Goal: Information Seeking & Learning: Compare options

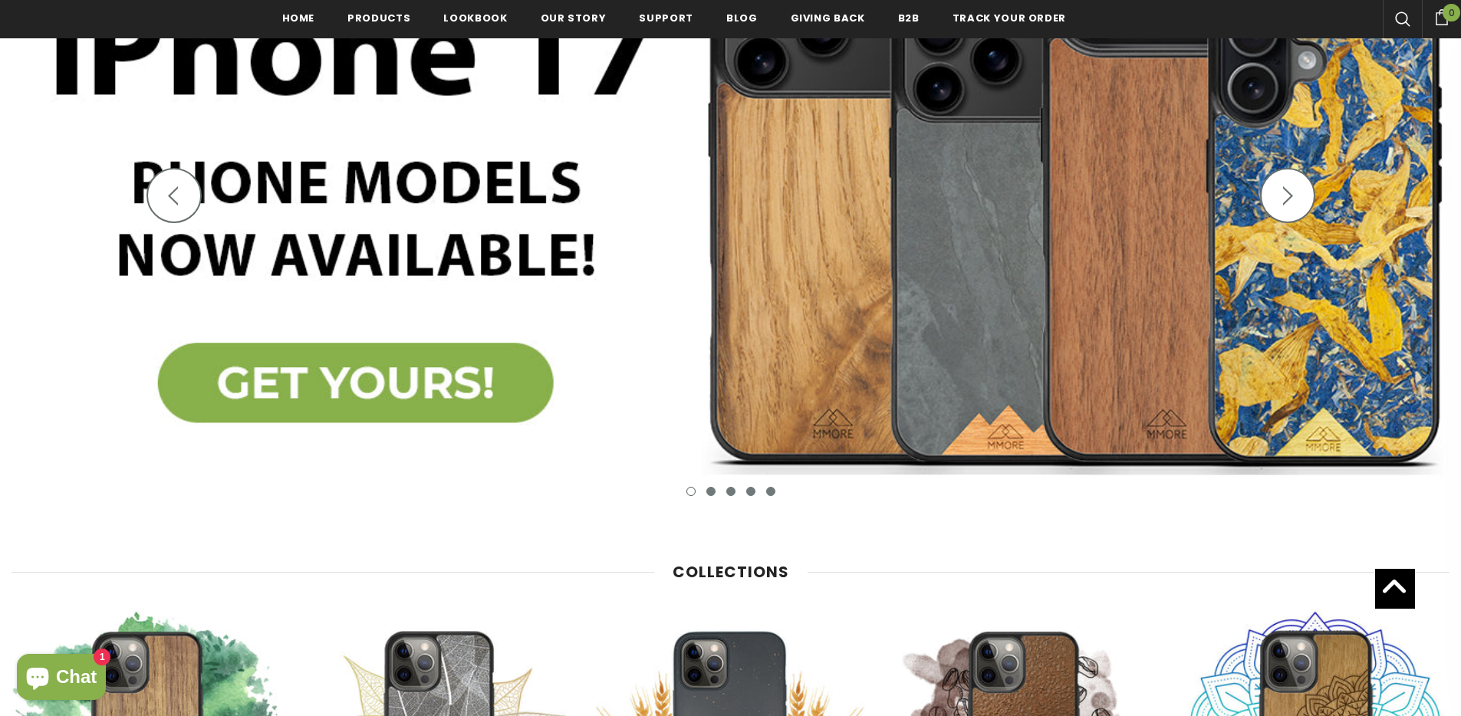
scroll to position [629, 0]
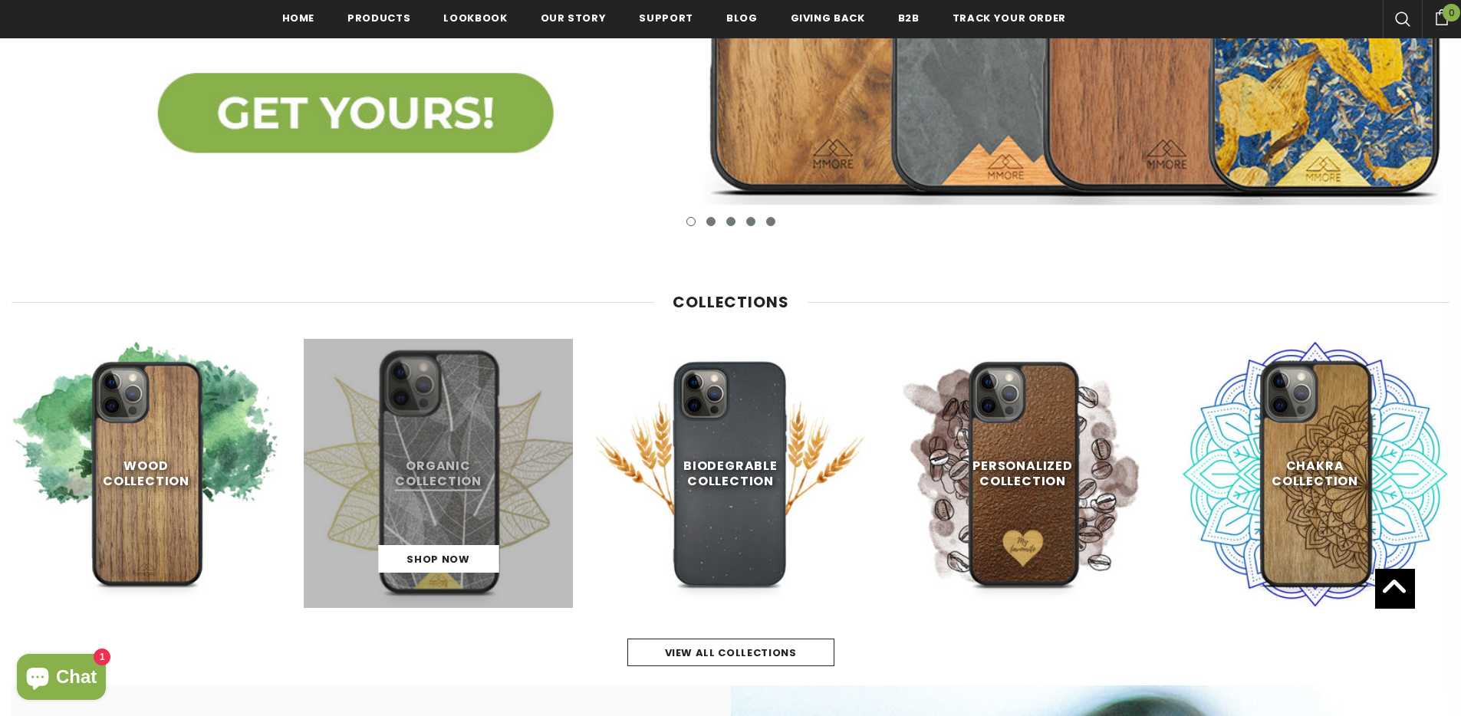
click at [436, 446] on link at bounding box center [438, 473] width 269 height 269
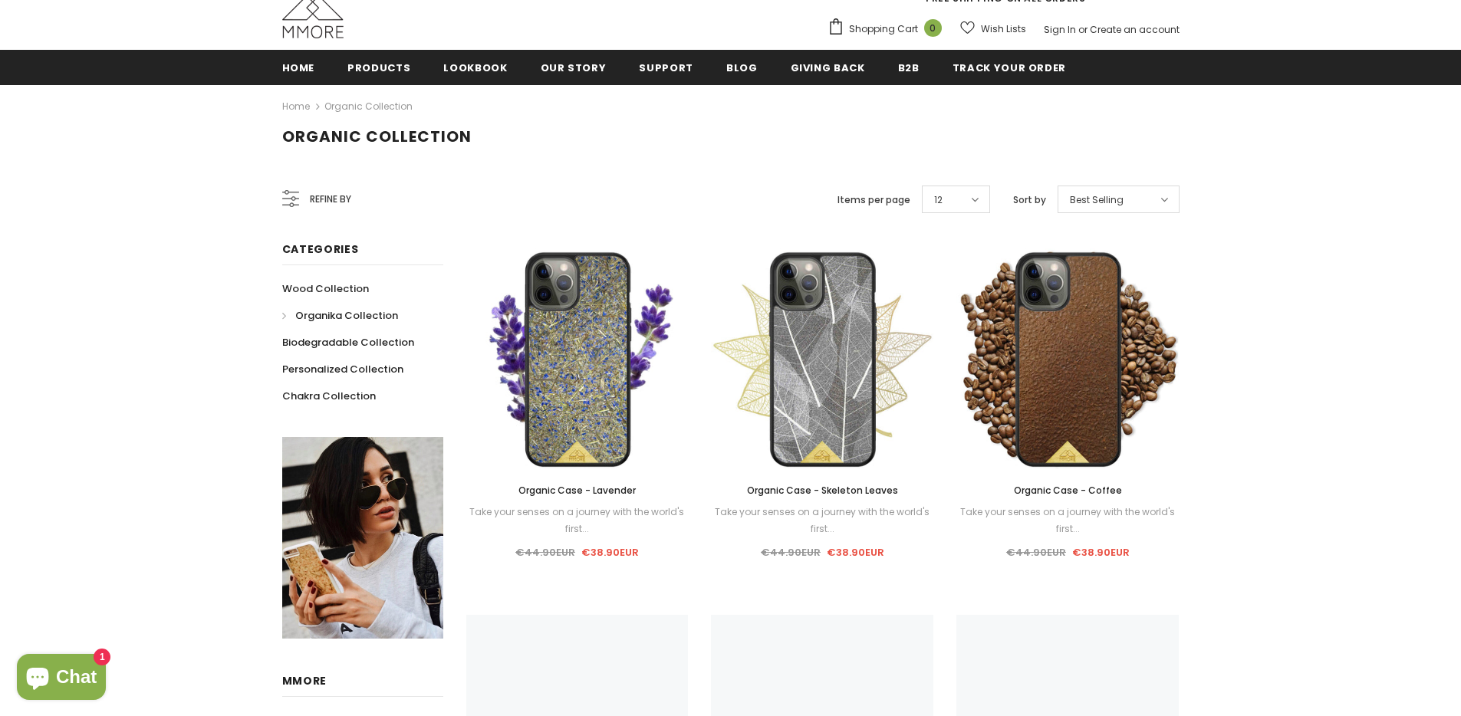
scroll to position [186, 0]
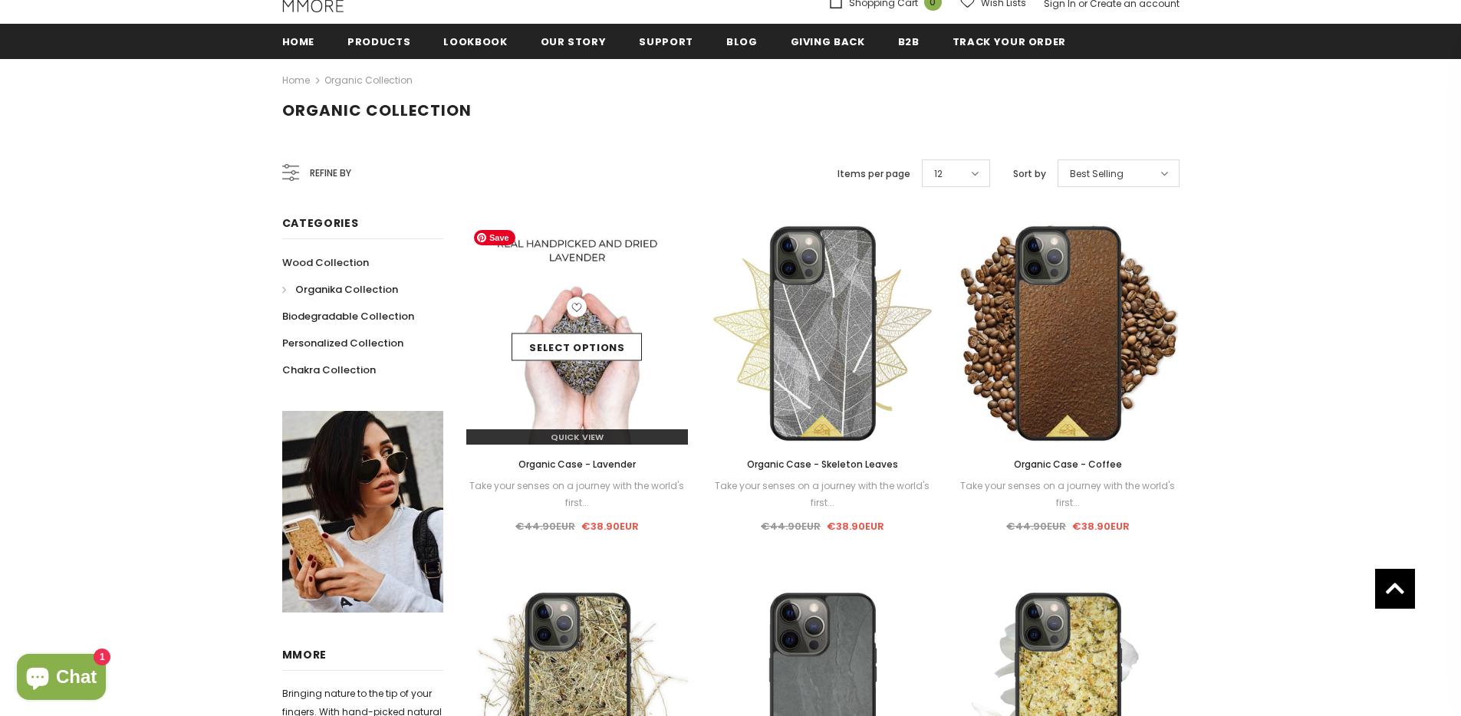
click at [632, 286] on img at bounding box center [577, 333] width 222 height 222
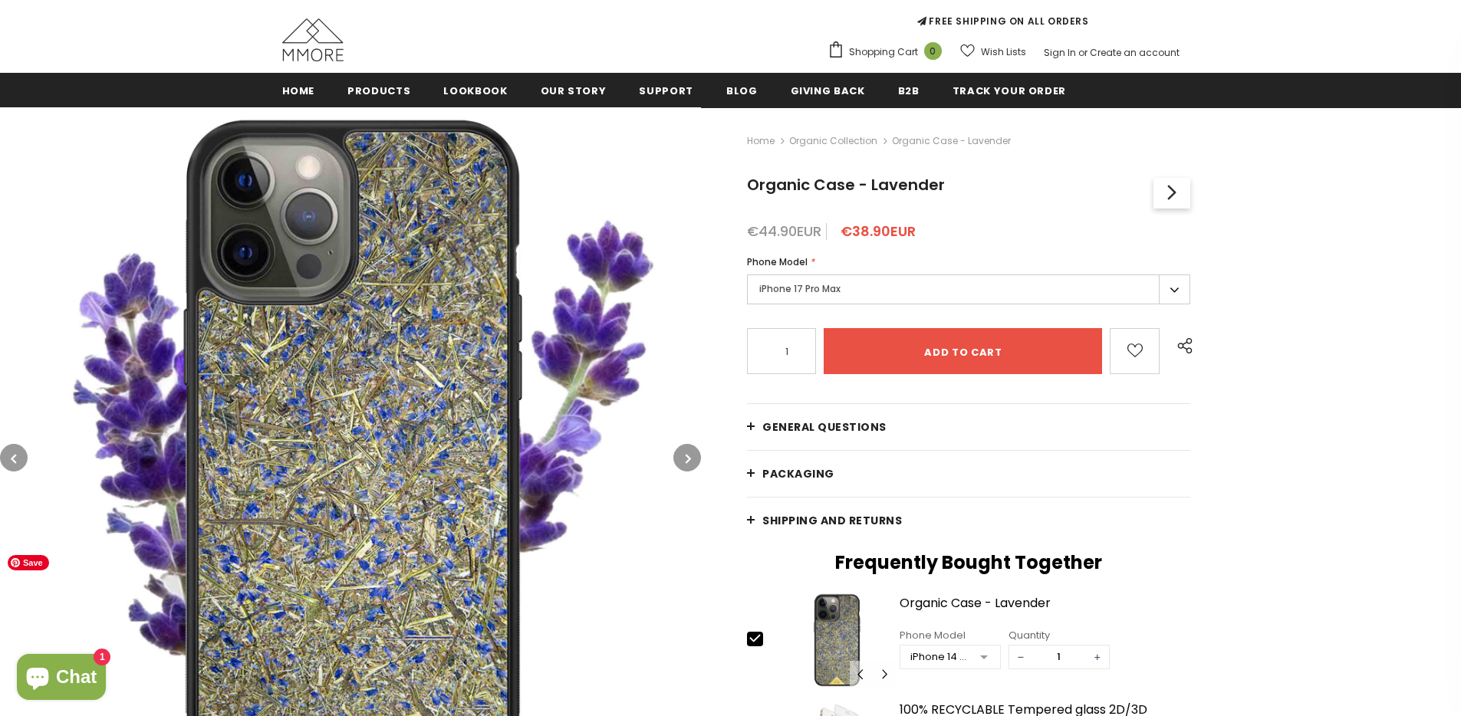
scroll to position [140, 0]
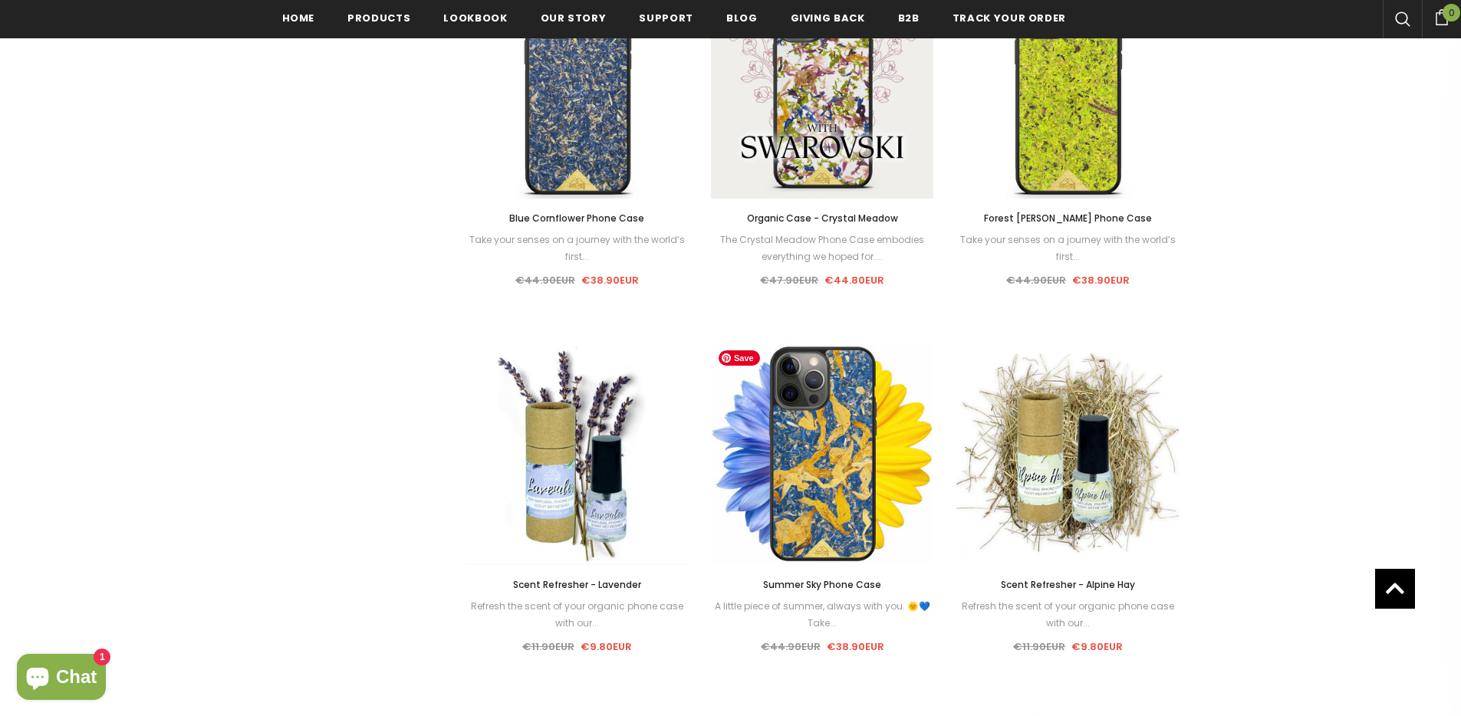
scroll to position [1167, 0]
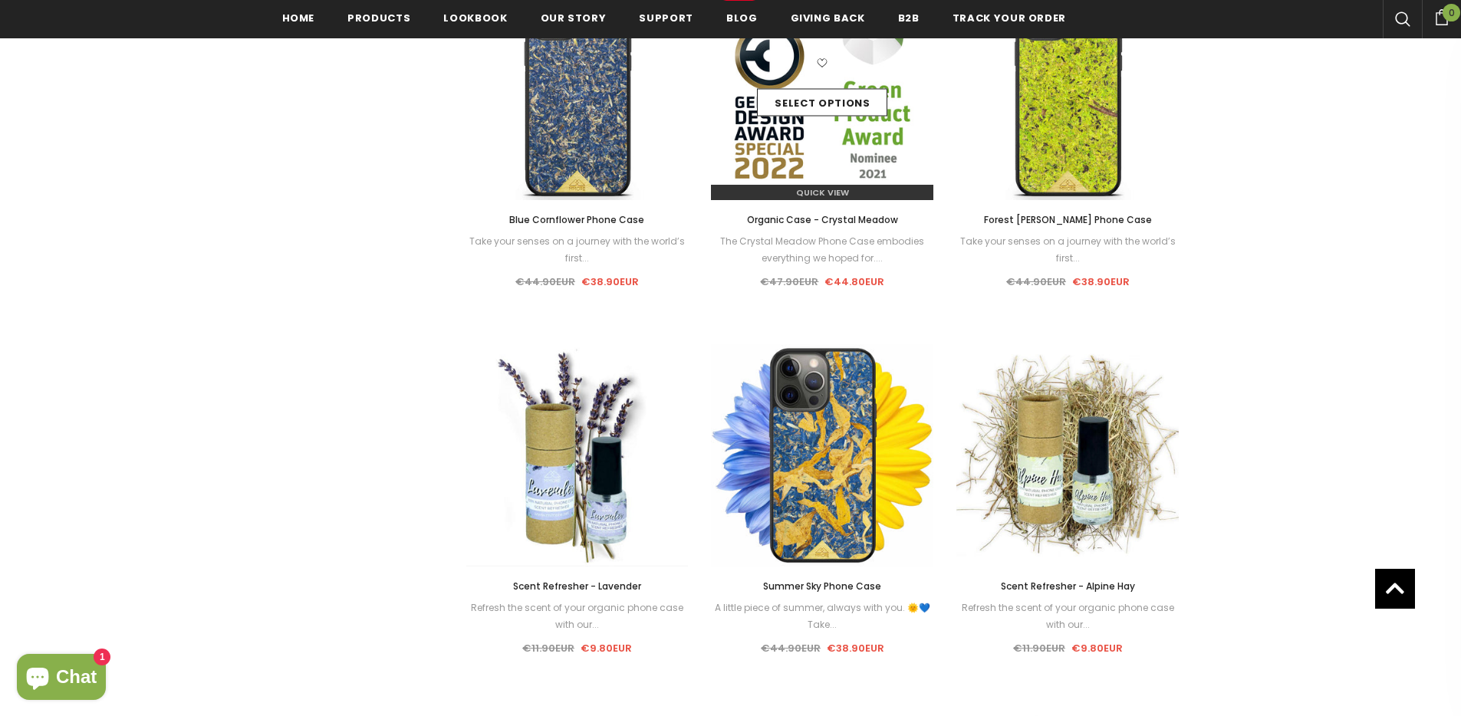
click at [870, 148] on img at bounding box center [822, 89] width 222 height 222
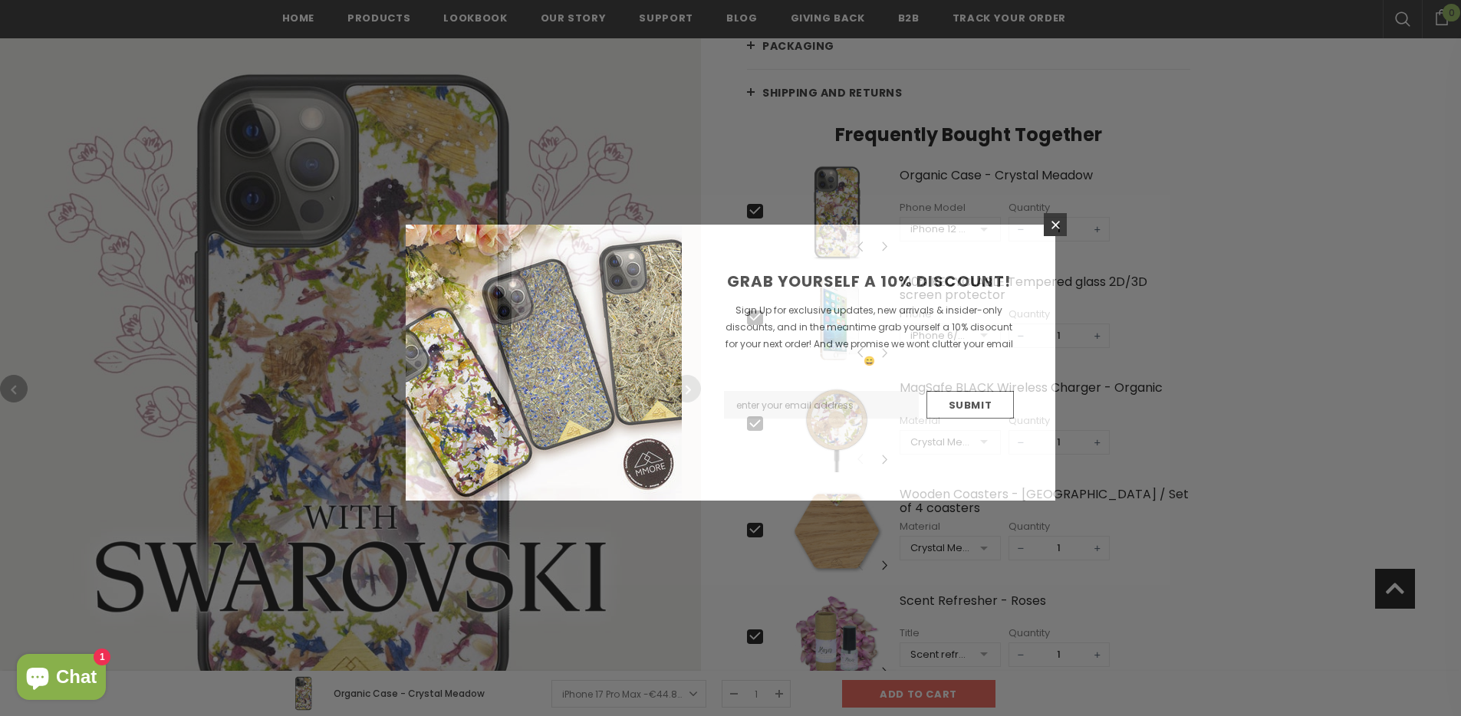
scroll to position [343, 0]
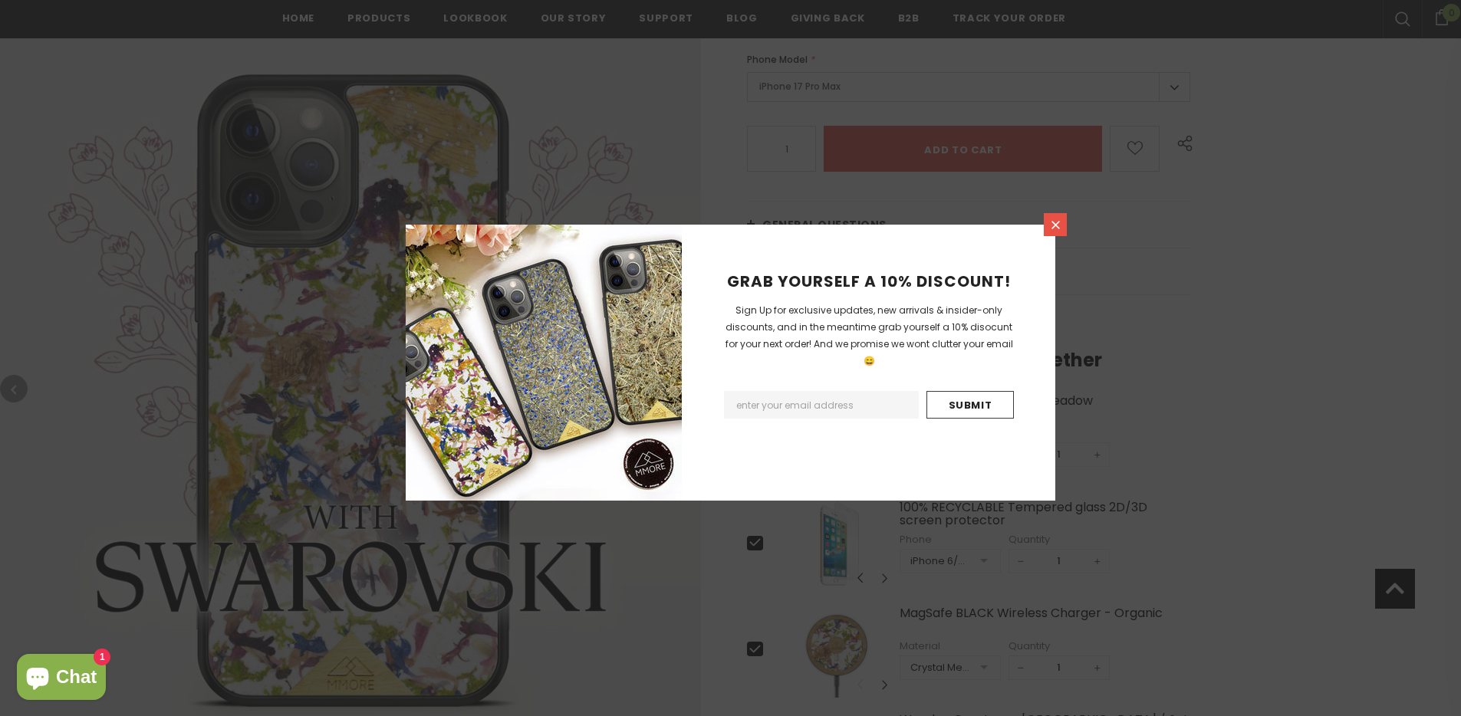
click at [1051, 220] on icon at bounding box center [1055, 225] width 13 height 13
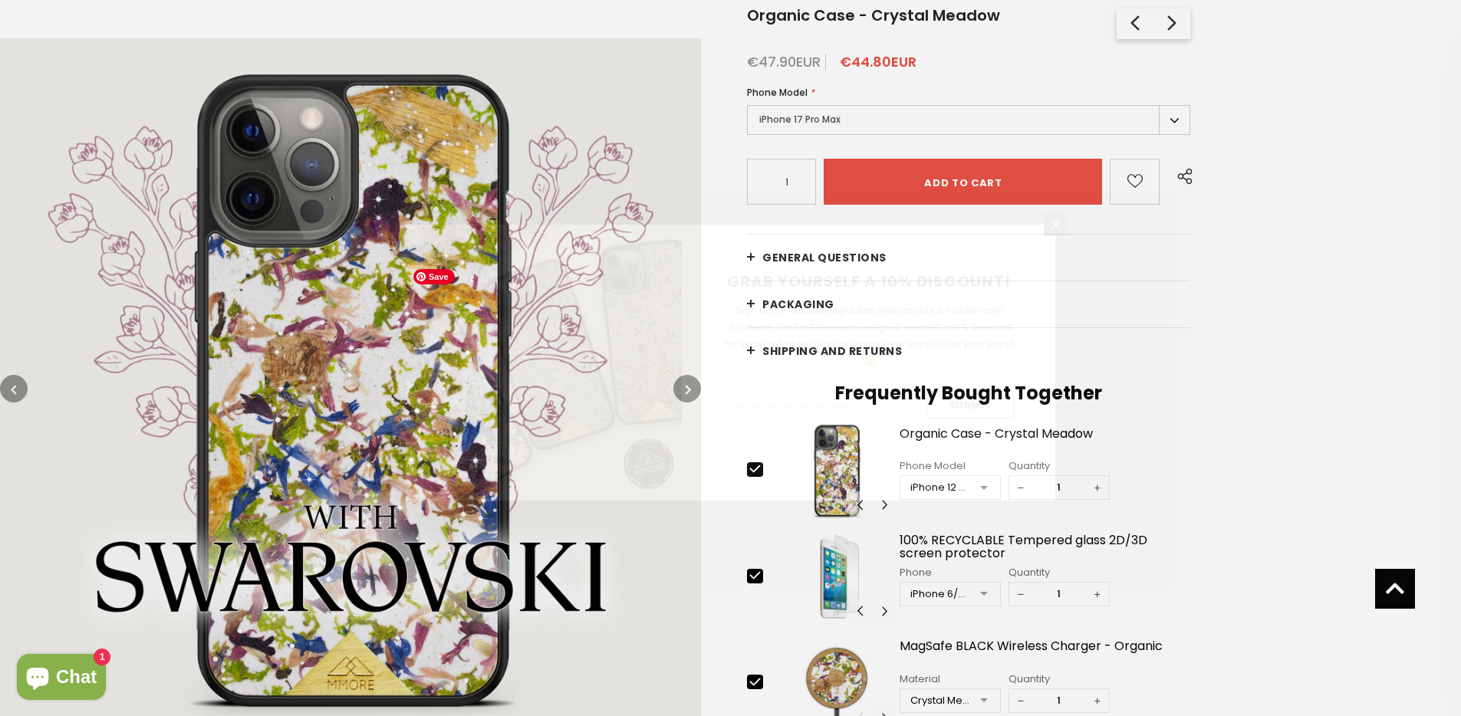
scroll to position [50, 0]
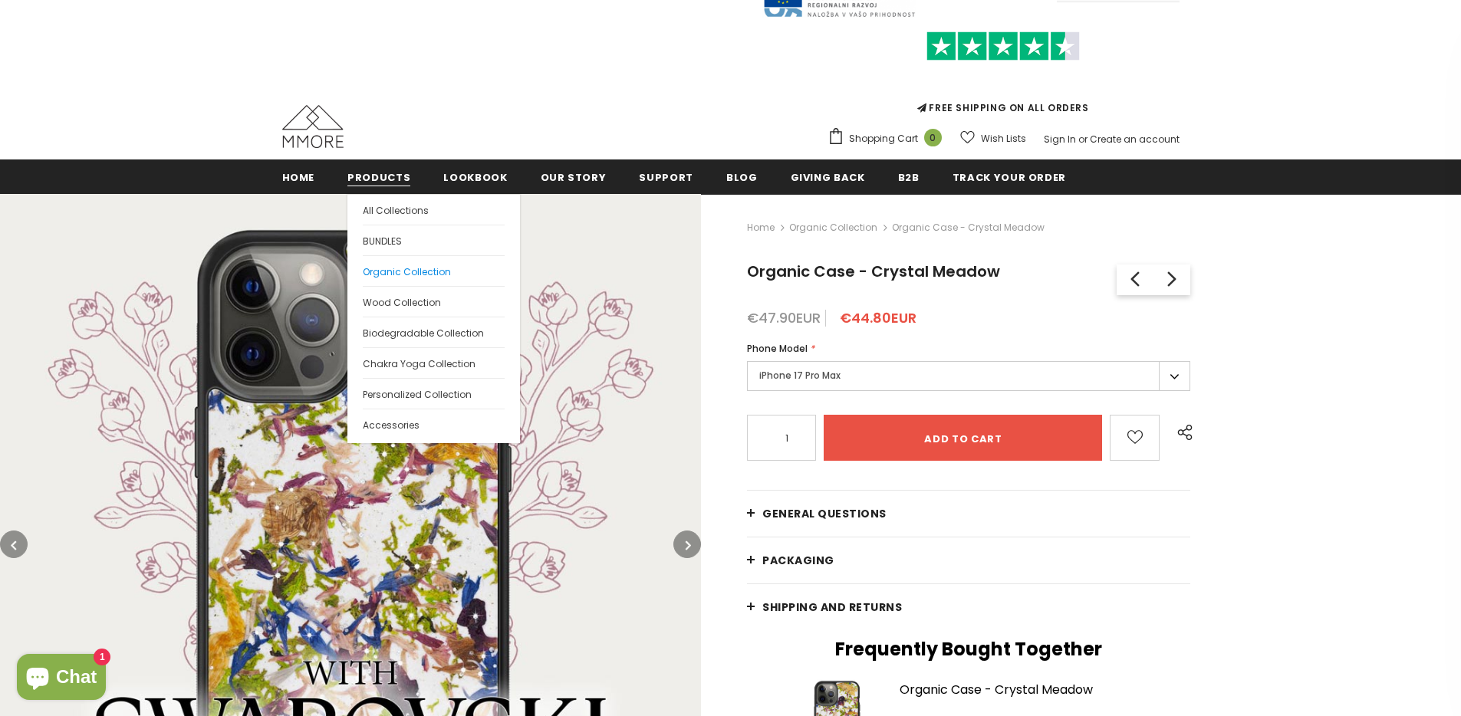
click at [410, 271] on span "Organic Collection" at bounding box center [407, 271] width 88 height 13
